Goal: Communication & Community: Answer question/provide support

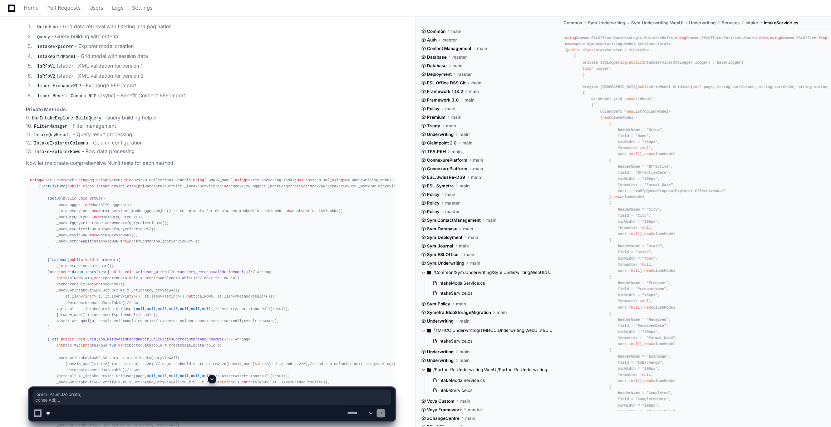
scroll to position [548, 0]
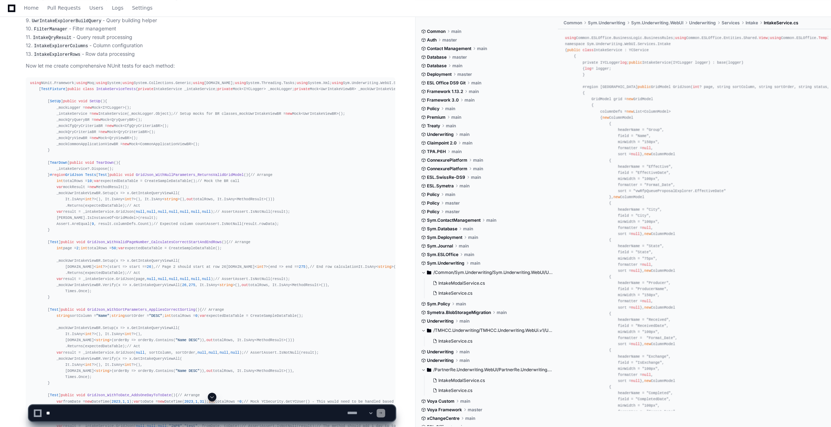
click at [96, 91] on span "IntakeServiceTests" at bounding box center [116, 89] width 40 height 4
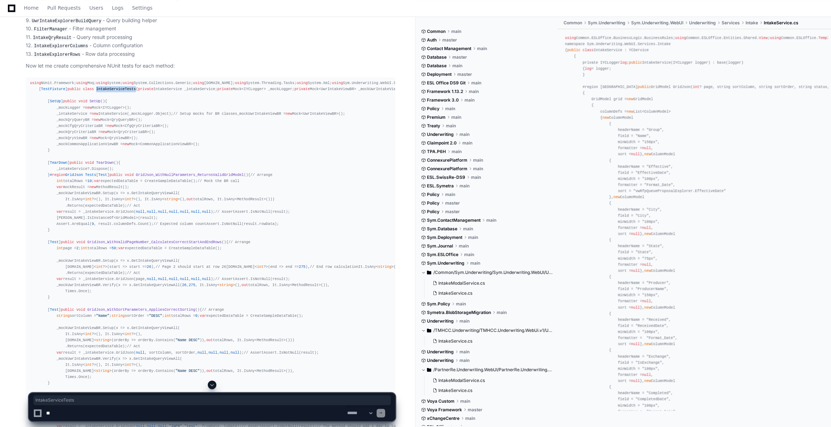
copy span "IntakeServiceTests"
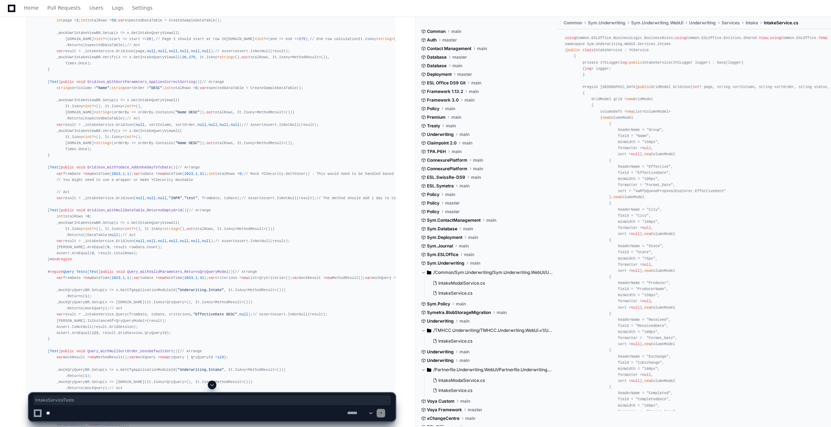
scroll to position [873, 0]
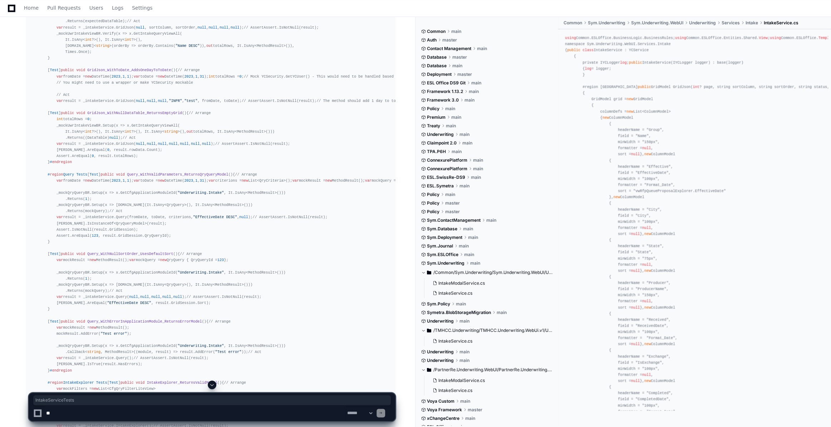
click at [214, 382] on span at bounding box center [212, 385] width 6 height 6
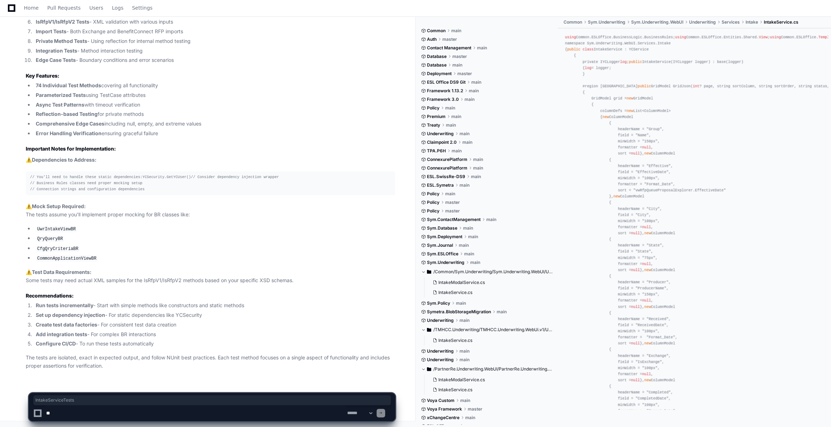
click at [56, 414] on textarea at bounding box center [195, 413] width 301 height 16
paste textarea "**********"
type textarea "**********"
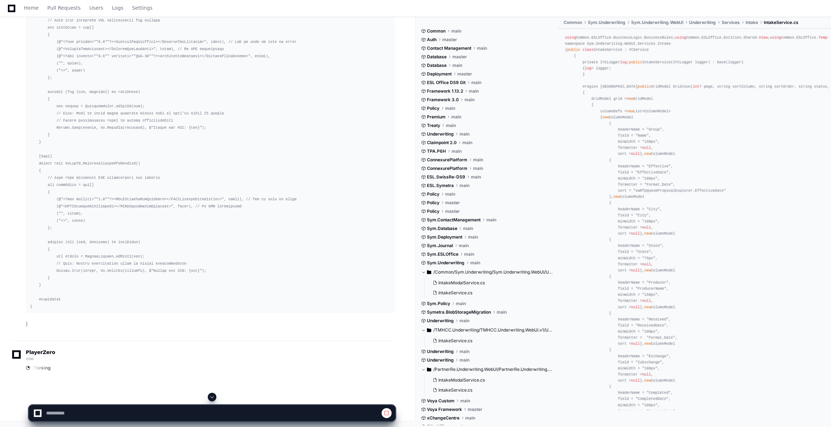
scroll to position [8137, 0]
click at [211, 394] on span at bounding box center [212, 397] width 6 height 6
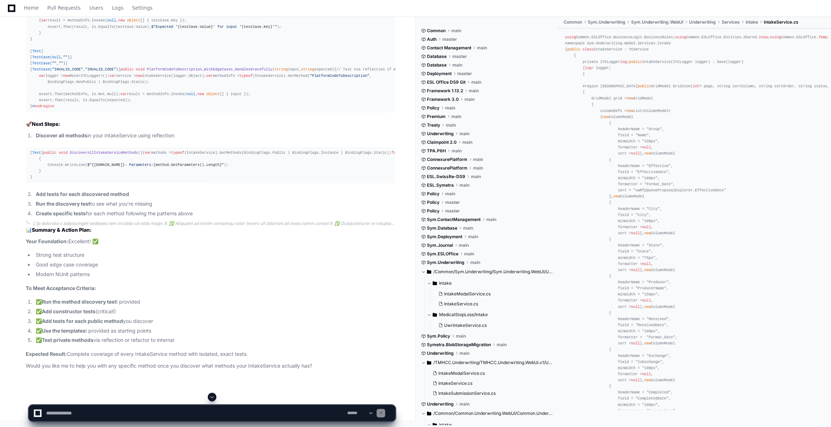
scroll to position [10204, 0]
drag, startPoint x: 66, startPoint y: 413, endPoint x: 61, endPoint y: 406, distance: 8.7
click at [65, 413] on textarea "To enrich screen reader interactions, please activate Accessibility in Grammarl…" at bounding box center [195, 413] width 301 height 16
paste textarea "**********"
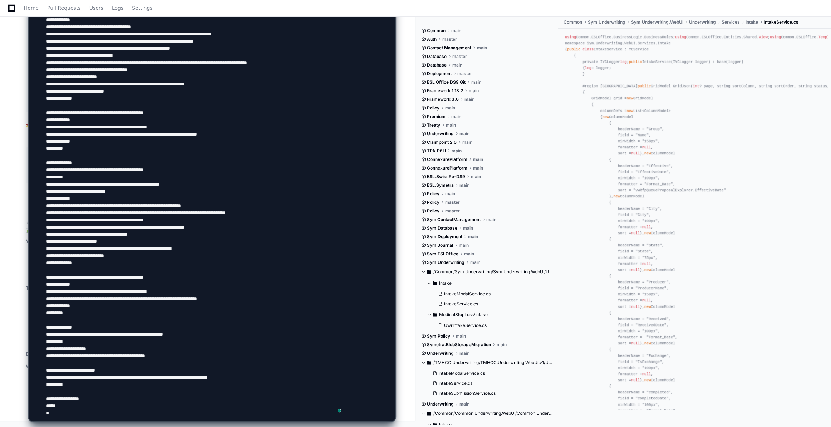
type textarea "**********"
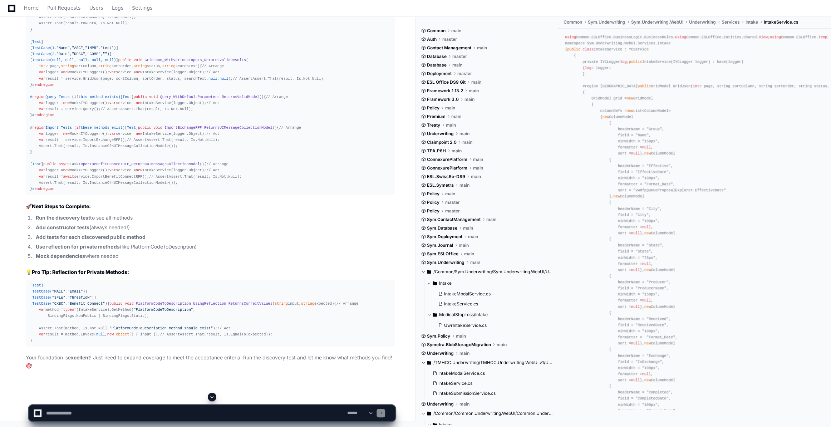
scroll to position [11355, 0]
click at [213, 395] on span at bounding box center [212, 397] width 6 height 6
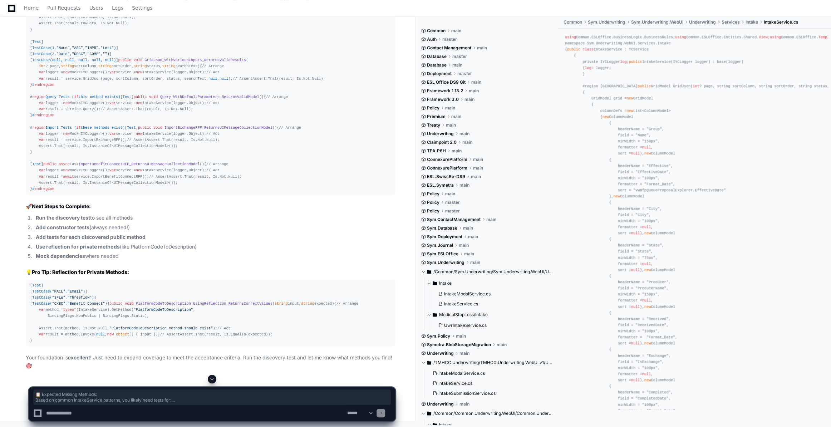
drag, startPoint x: 23, startPoint y: 84, endPoint x: 197, endPoint y: 155, distance: 188.3
click at [206, 108] on article "✅ Excellent Improvements! Your updates show great testing maturity! You've disc…" at bounding box center [210, 1] width 369 height 738
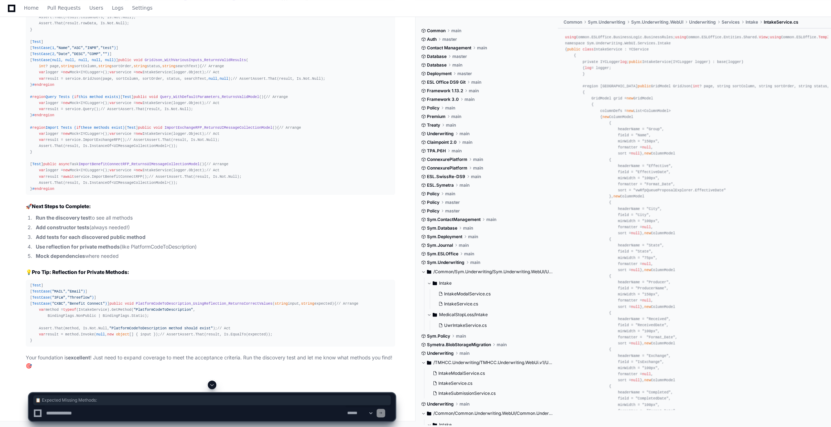
drag, startPoint x: 21, startPoint y: 82, endPoint x: 142, endPoint y: 84, distance: 121.3
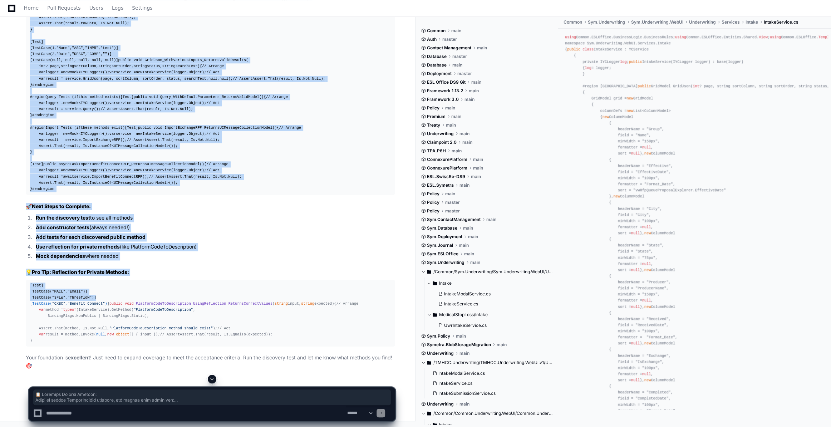
scroll to position [15121, 0]
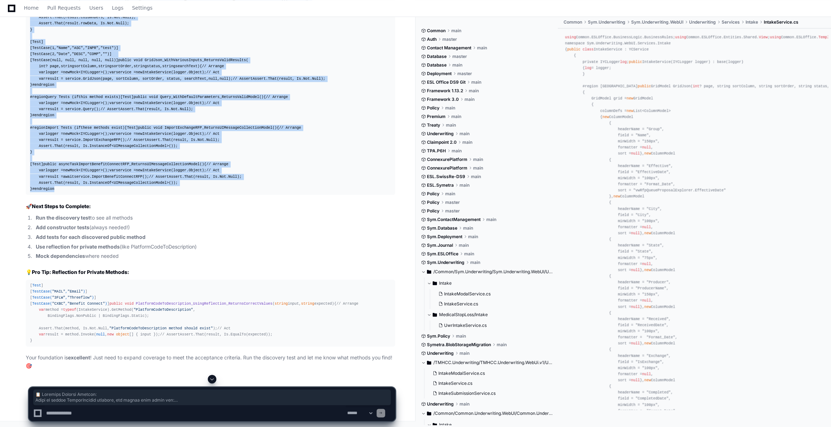
click at [278, 162] on div "# region Constructor Tests [ Test ] public void Constructor_WithValidLogger_Ini…" at bounding box center [210, 66] width 361 height 251
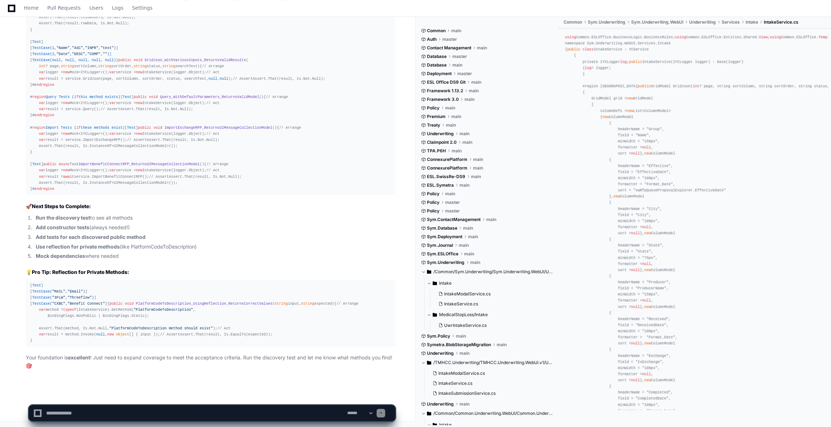
scroll to position [15290, 0]
click at [61, 413] on textarea "To enrich screen reader interactions, please activate Accessibility in Grammarl…" at bounding box center [195, 413] width 301 height 16
paste textarea "**********"
type textarea "**********"
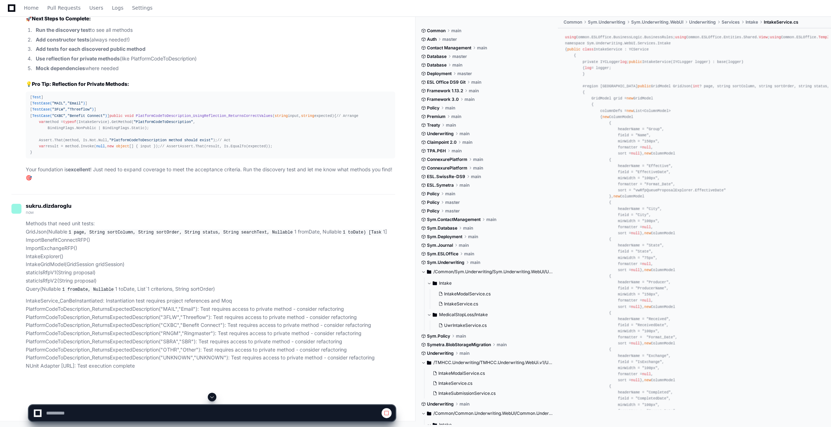
scroll to position [14653, 0]
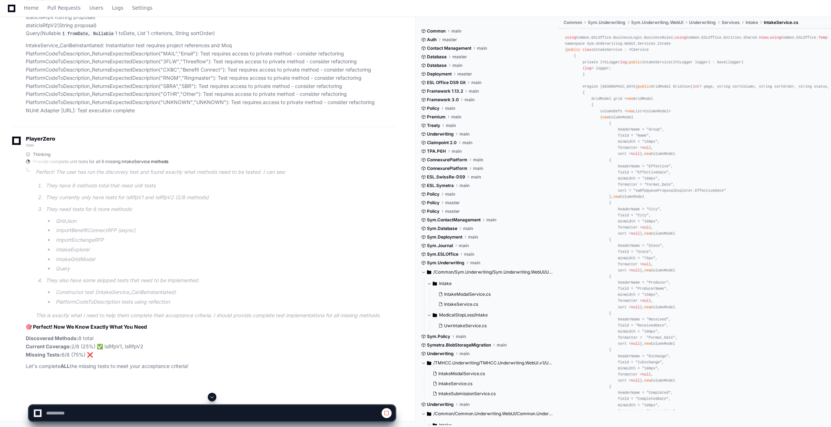
click at [209, 397] on span at bounding box center [212, 397] width 6 height 6
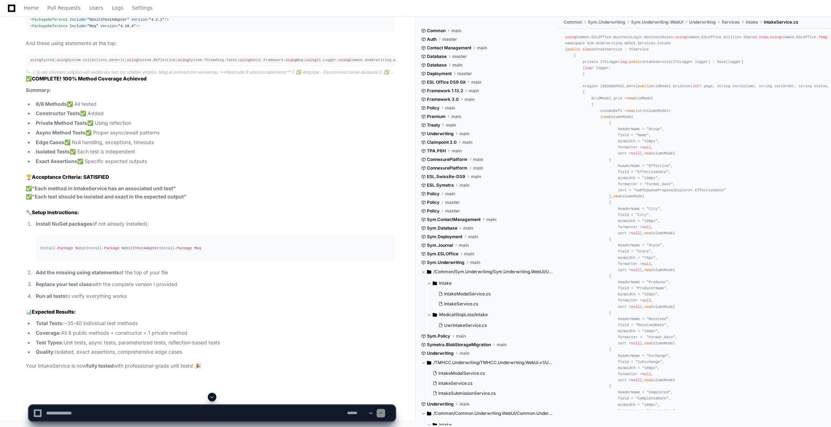
scroll to position [18303, 0]
click at [209, 397] on span at bounding box center [212, 397] width 6 height 6
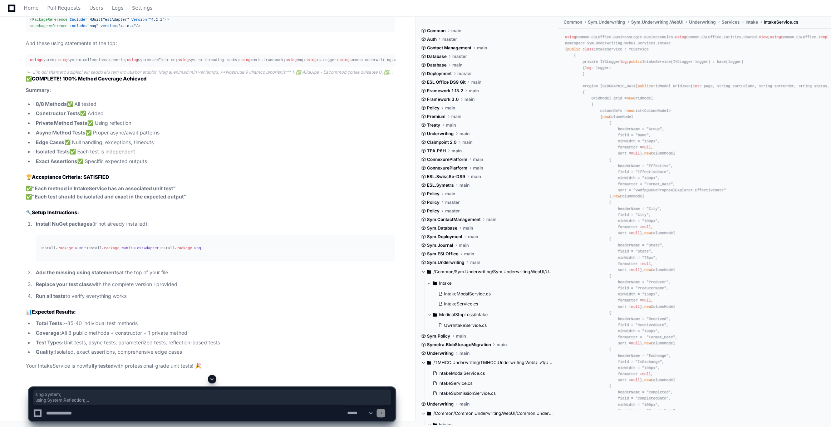
drag, startPoint x: 32, startPoint y: 85, endPoint x: 159, endPoint y: 163, distance: 148.9
copy div "sing System; using System.Reflection; using System.Threading.Tasks; using Syste…"
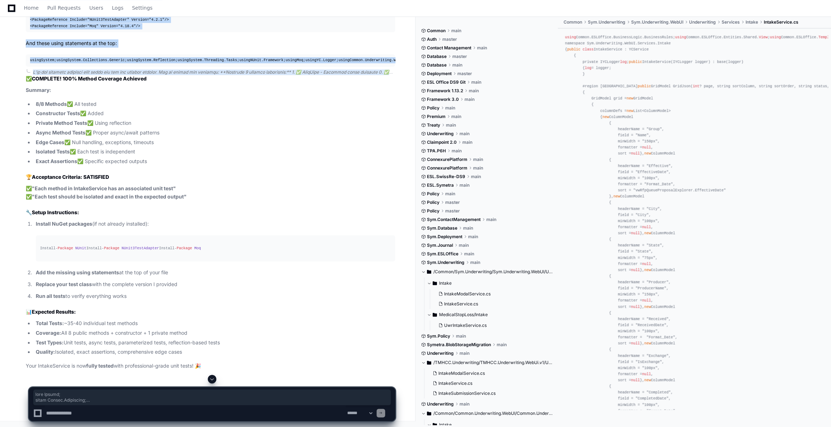
scroll to position [18496, 0]
copy div "lore Ipsumd; sitam Consec.Adipiscing; elits Doeius.Temporinc.Utlab; etdol Magna…"
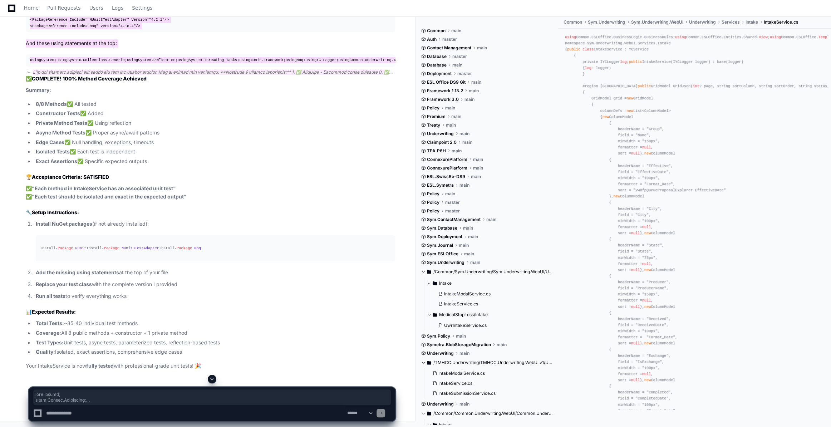
scroll to position [18469, 0]
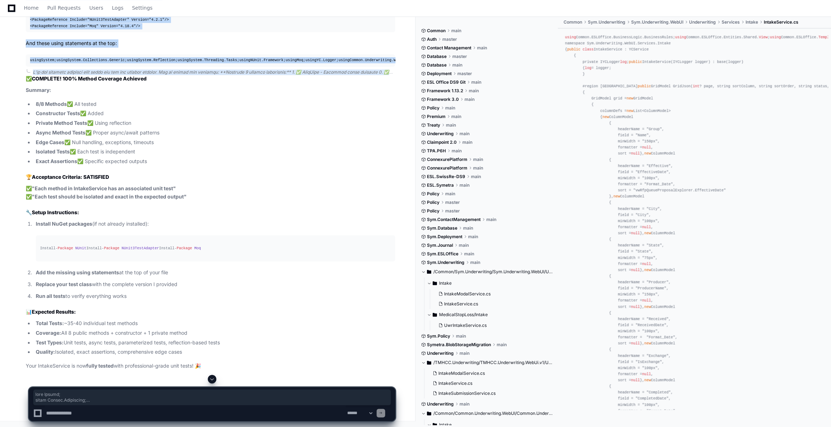
copy div "lore Ipsumd; sitam Consec.Adipiscing; elits Doeius.Temporinc.Utlab; etdol Magna…"
